Goal: Navigation & Orientation: Find specific page/section

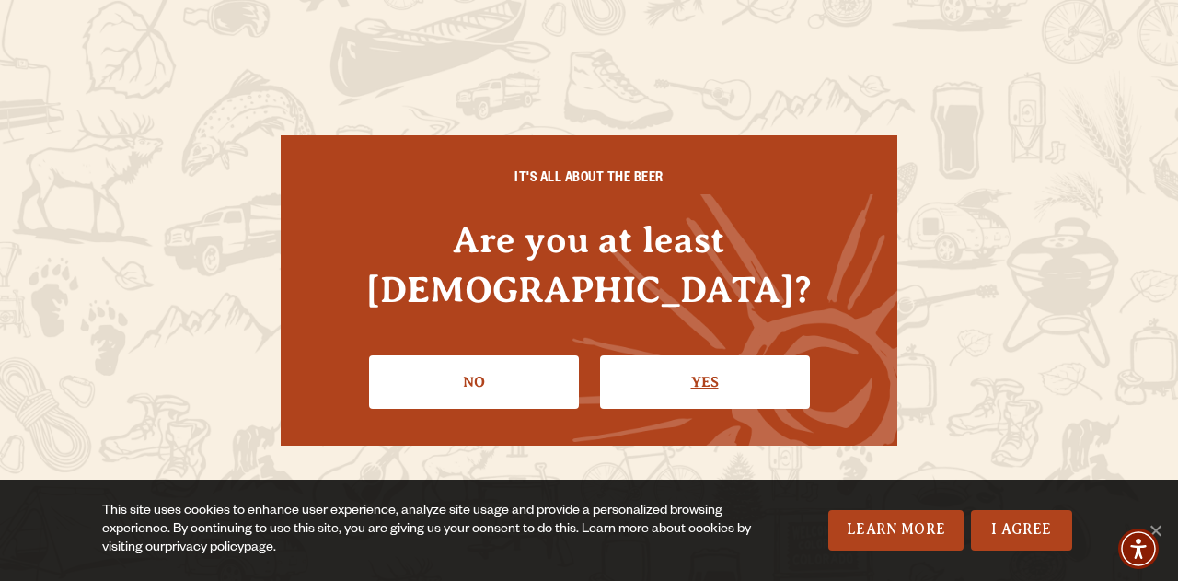
click at [664, 355] on link "Yes" at bounding box center [705, 381] width 210 height 53
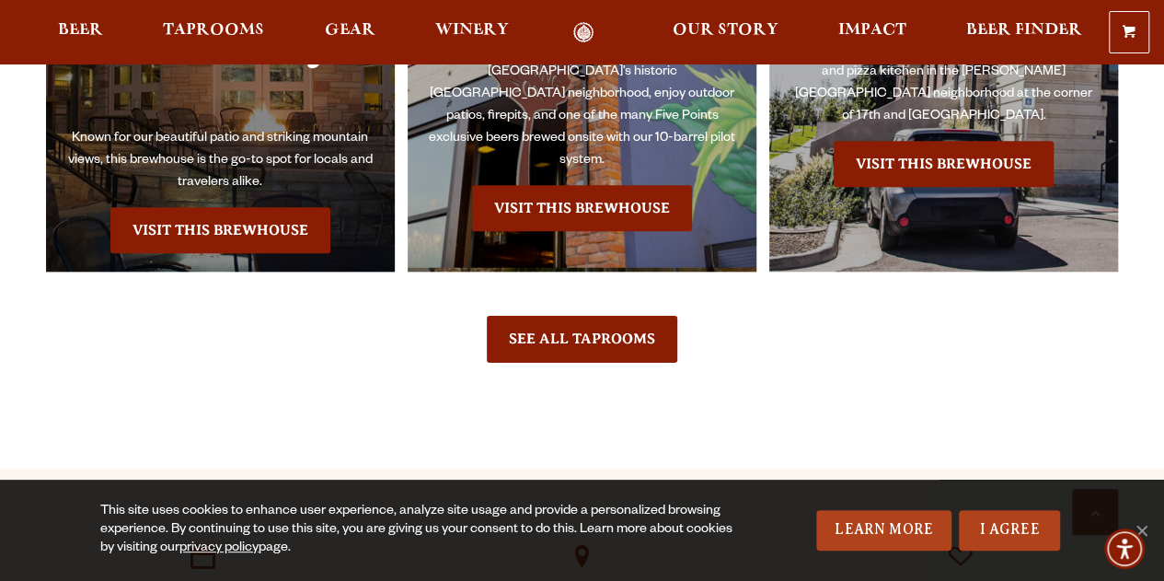
scroll to position [4245, 0]
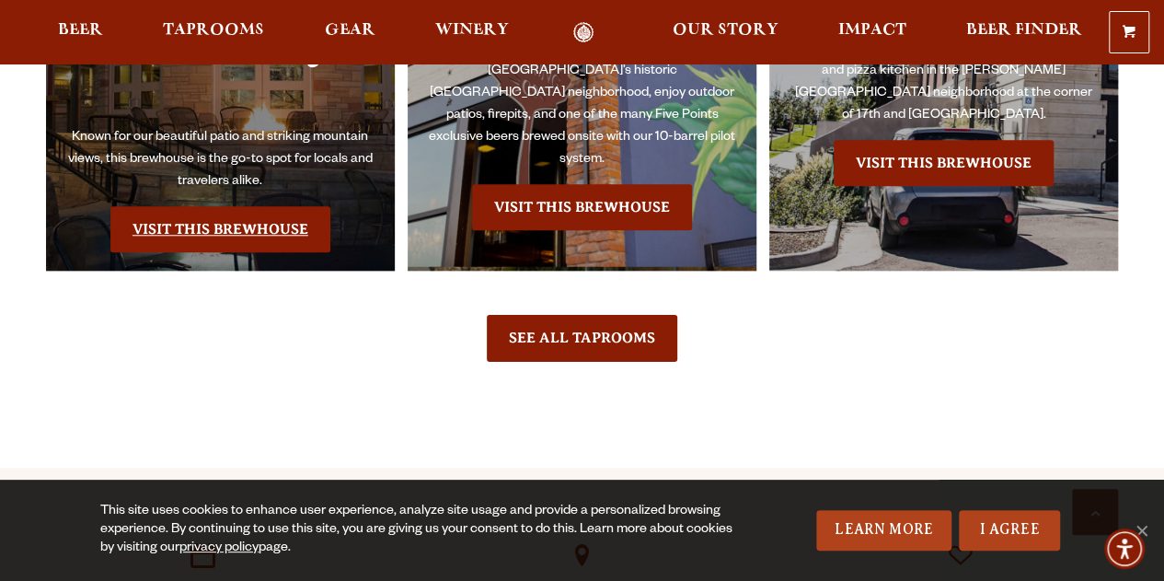
click at [283, 222] on link "Visit this Brewhouse" at bounding box center [220, 229] width 220 height 46
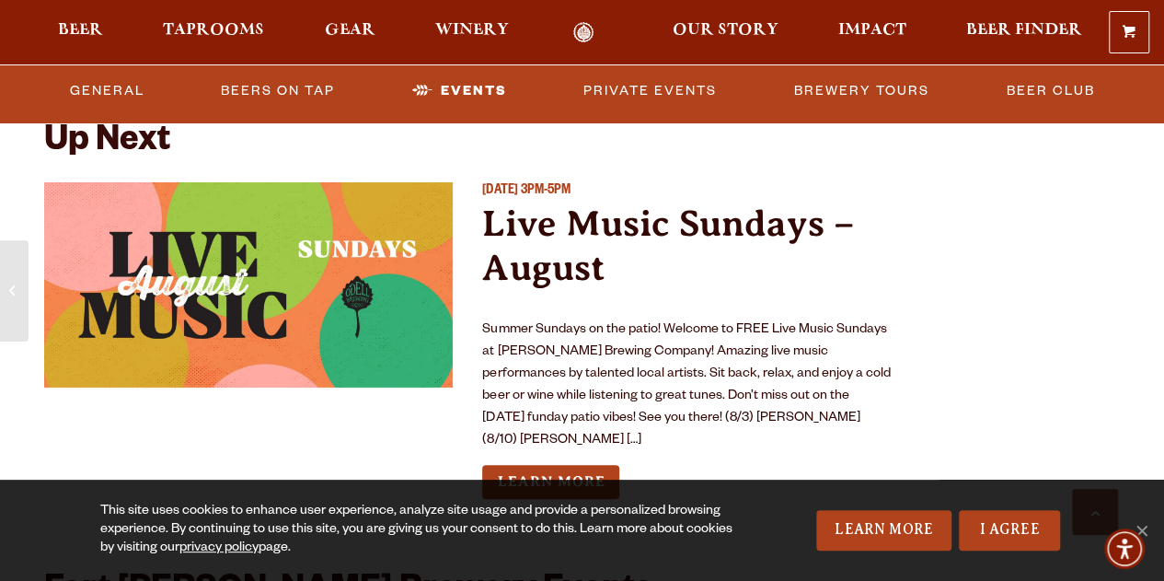
scroll to position [6608, 0]
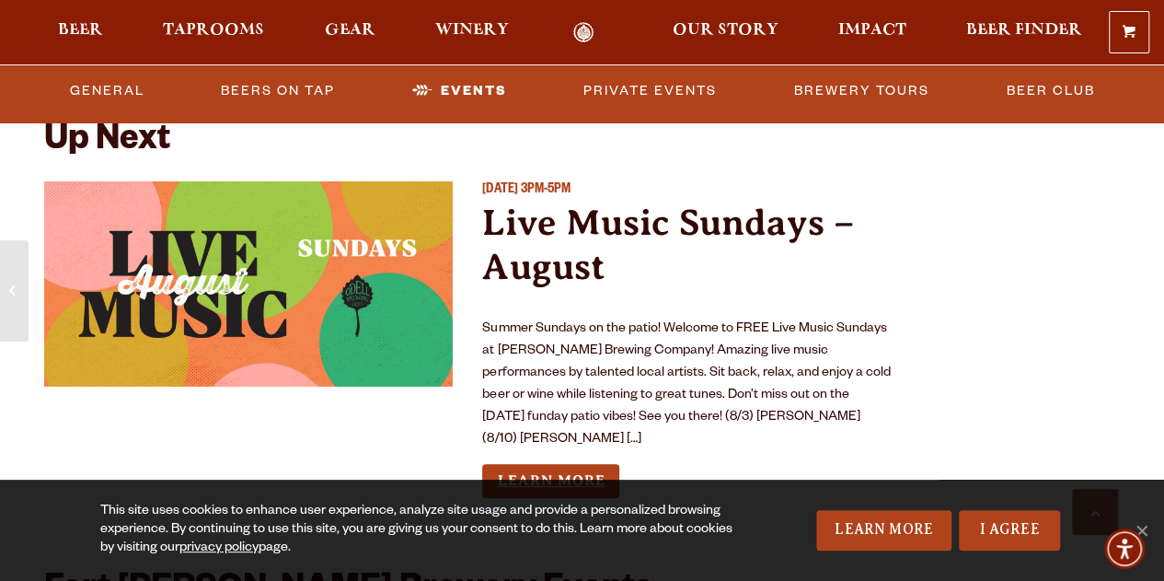
click at [556, 464] on link "Learn More" at bounding box center [550, 481] width 137 height 34
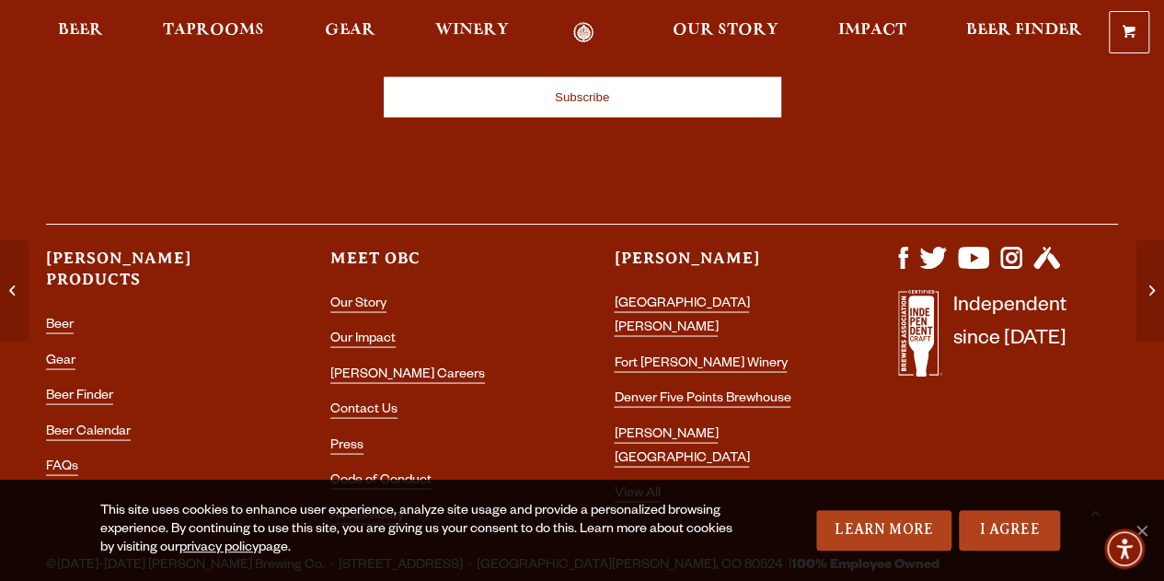
scroll to position [1663, 0]
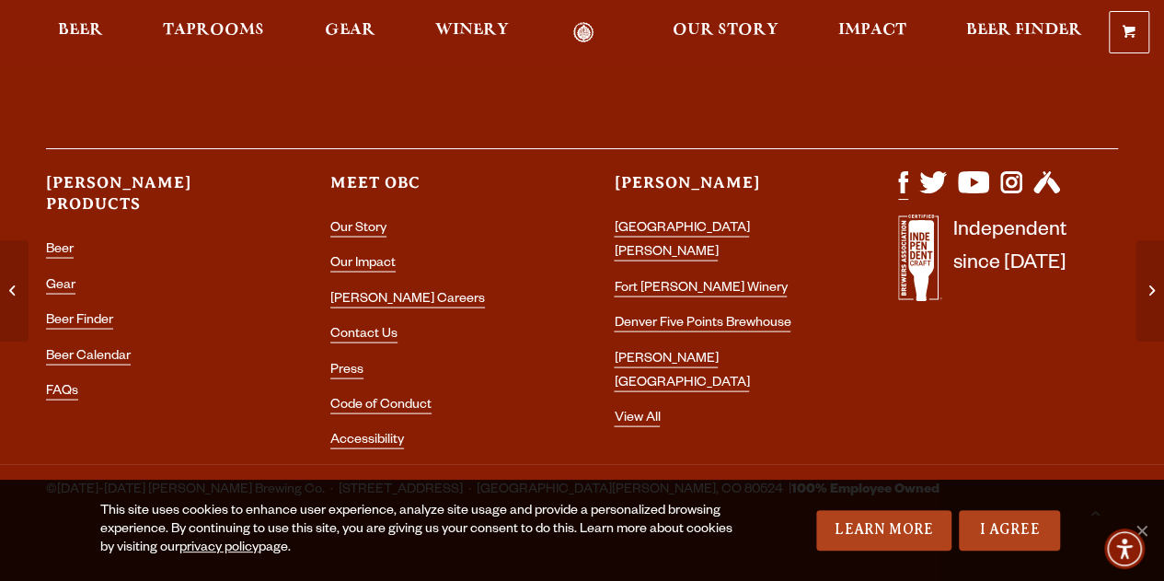
click at [902, 171] on img "Visit us on Facebook" at bounding box center [903, 182] width 10 height 22
